Goal: Transaction & Acquisition: Book appointment/travel/reservation

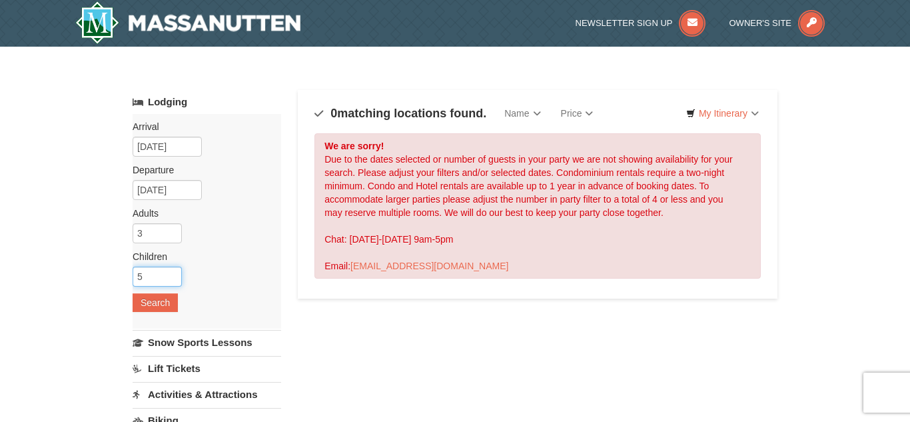
click at [160, 277] on input "5" at bounding box center [157, 277] width 49 height 20
type input "2"
click at [155, 295] on button "Search" at bounding box center [155, 302] width 45 height 19
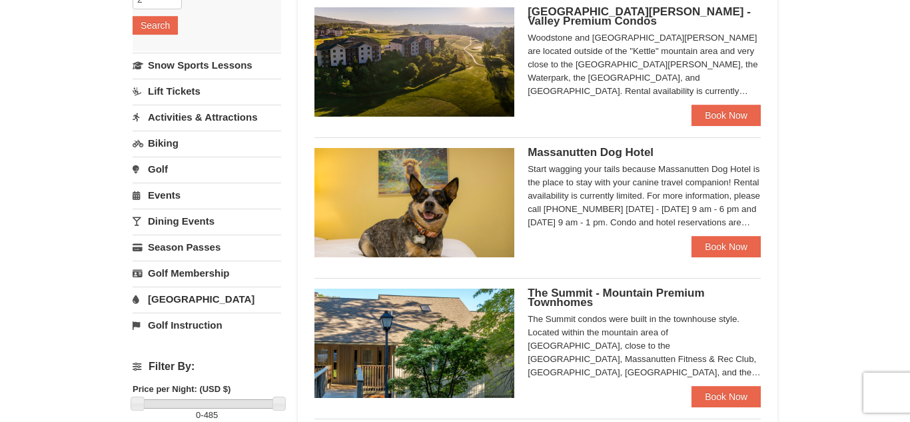
scroll to position [277, 0]
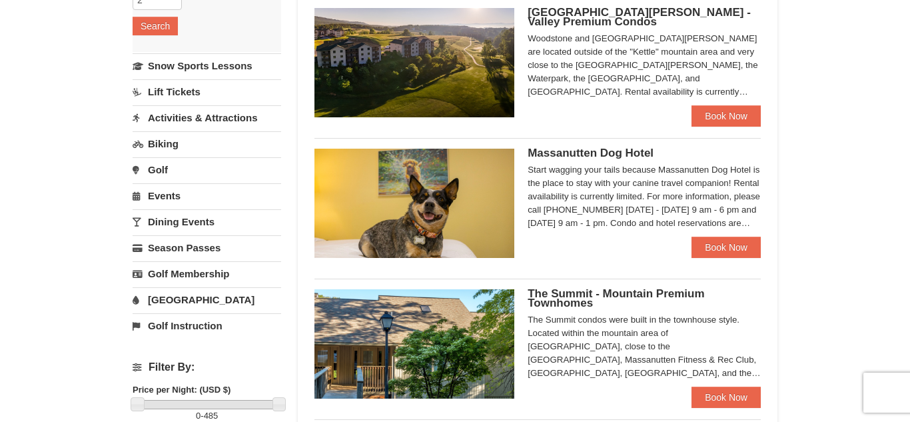
click at [206, 303] on link "[GEOGRAPHIC_DATA]" at bounding box center [207, 299] width 149 height 25
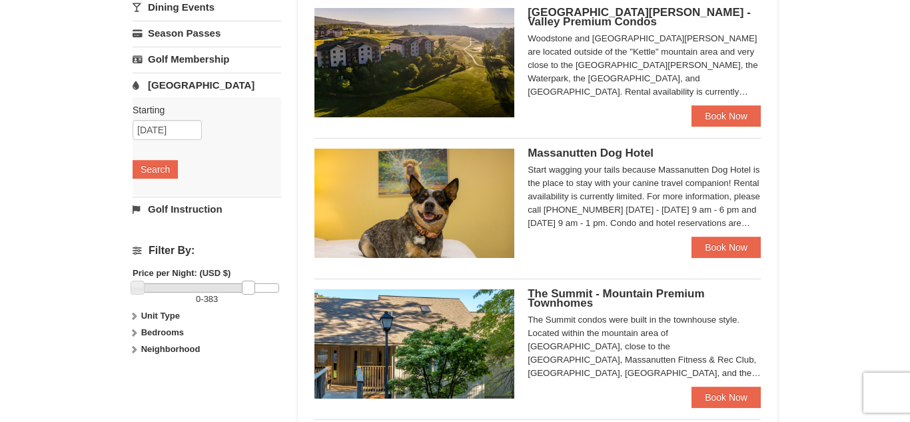
drag, startPoint x: 278, startPoint y: 285, endPoint x: 248, endPoint y: 283, distance: 30.0
click at [248, 283] on link at bounding box center [248, 287] width 13 height 13
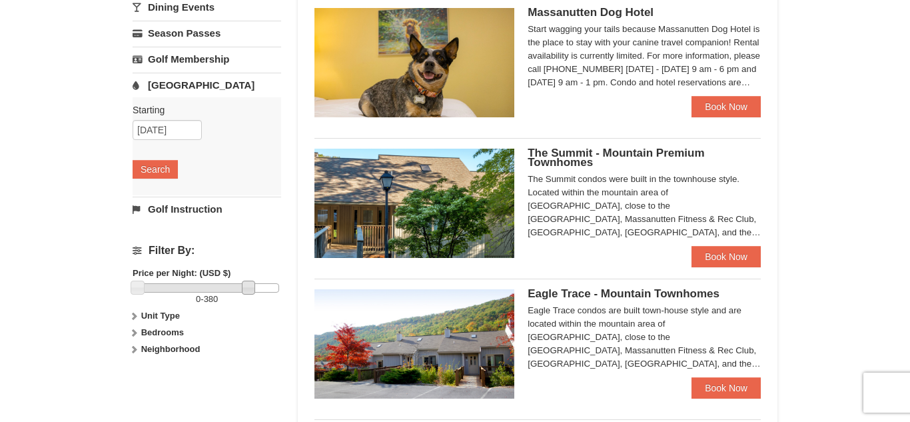
click at [172, 85] on link "[GEOGRAPHIC_DATA]" at bounding box center [207, 85] width 149 height 25
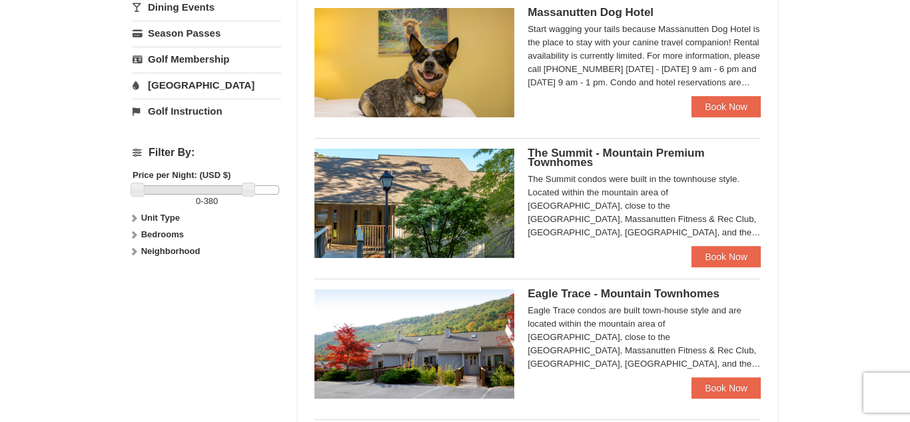
click at [172, 85] on link "[GEOGRAPHIC_DATA]" at bounding box center [207, 85] width 149 height 25
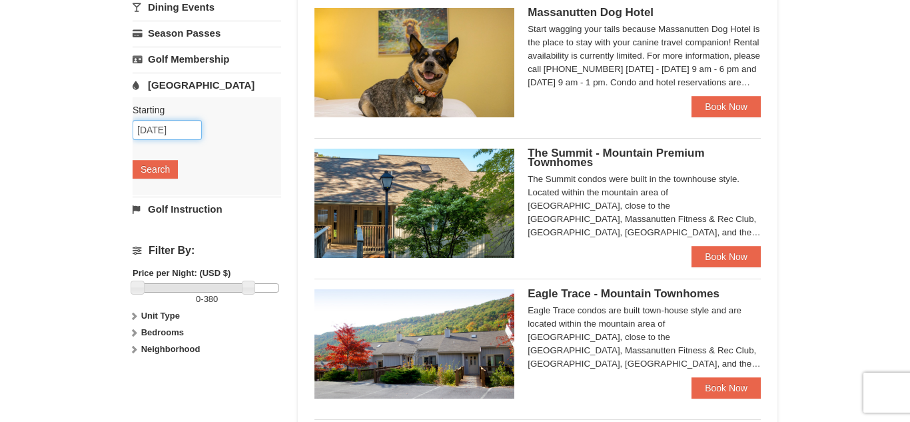
click at [157, 129] on input "[DATE]" at bounding box center [167, 130] width 69 height 20
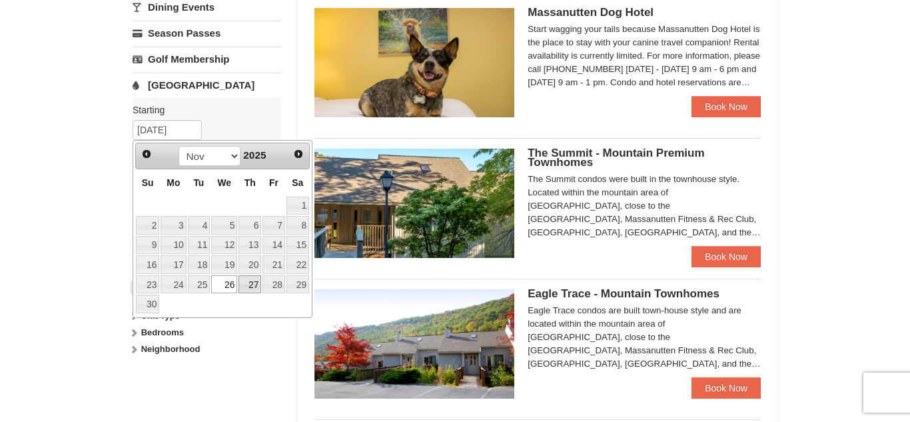
click at [249, 285] on link "27" at bounding box center [250, 284] width 23 height 19
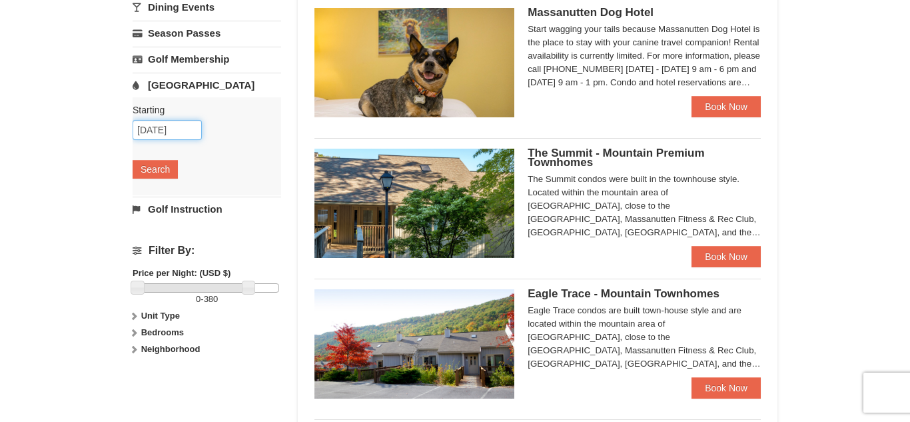
click at [159, 131] on input "11/27/2025" at bounding box center [167, 130] width 69 height 20
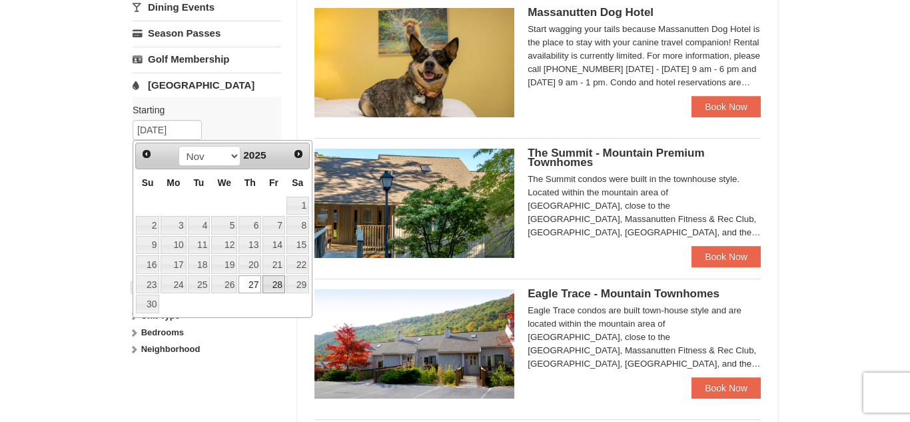
click at [284, 283] on link "28" at bounding box center [274, 284] width 23 height 19
type input "11/28/2025"
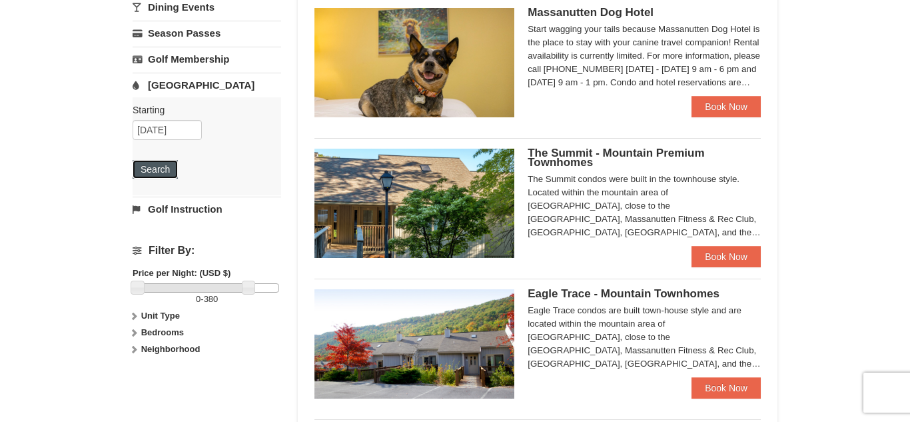
click at [161, 161] on button "Search" at bounding box center [155, 169] width 45 height 19
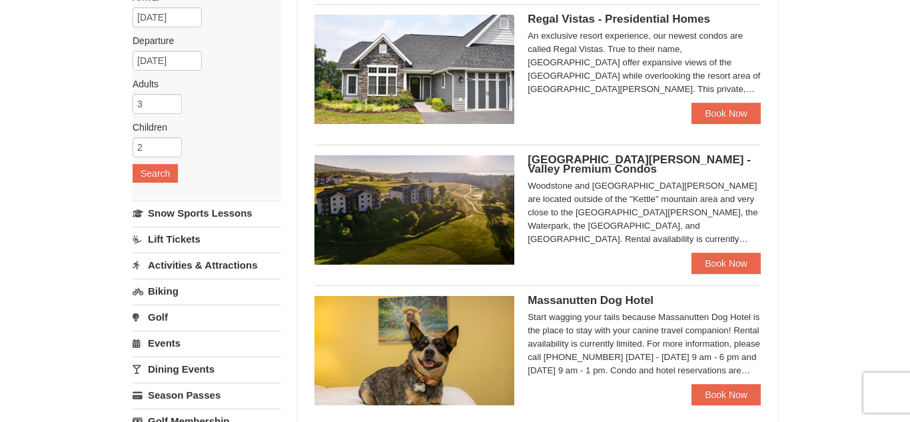
scroll to position [128, 0]
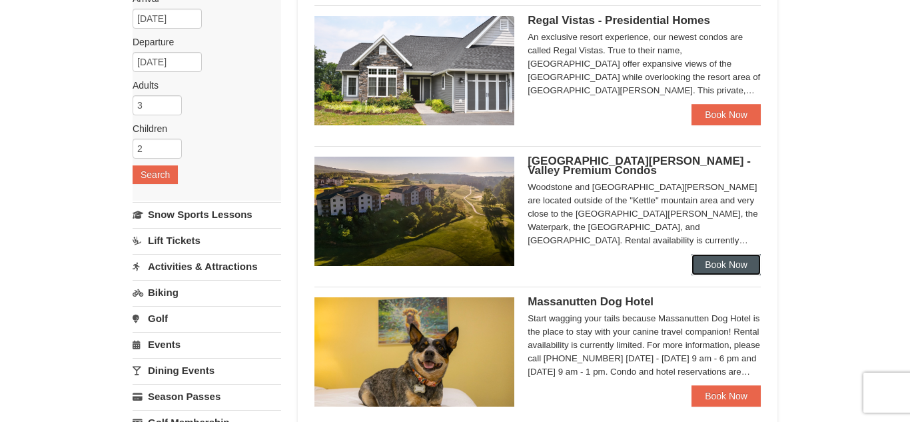
click at [758, 259] on link "Book Now" at bounding box center [726, 264] width 69 height 21
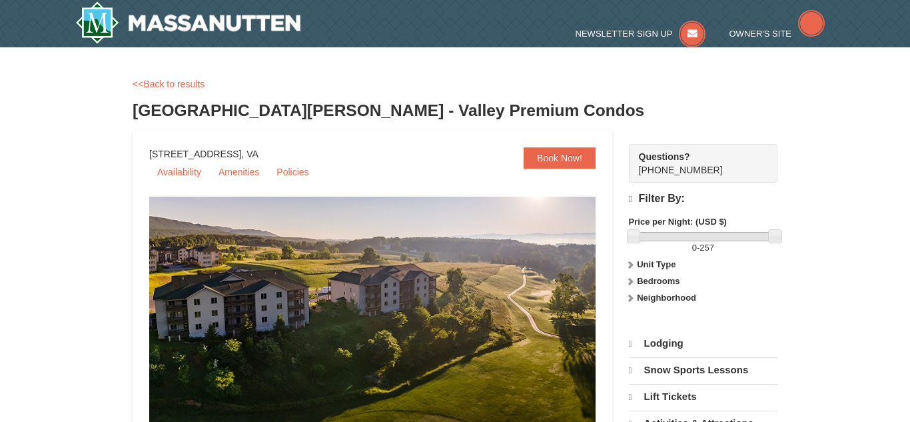
select select "10"
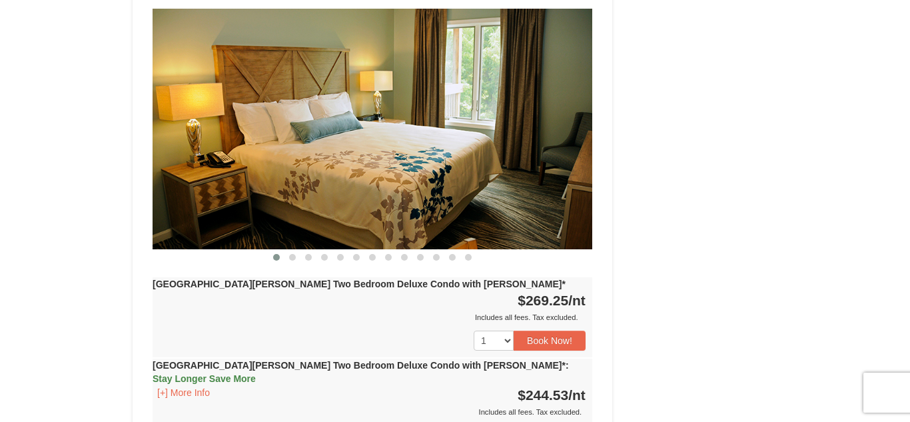
scroll to position [1300, 0]
